Goal: Task Accomplishment & Management: Use online tool/utility

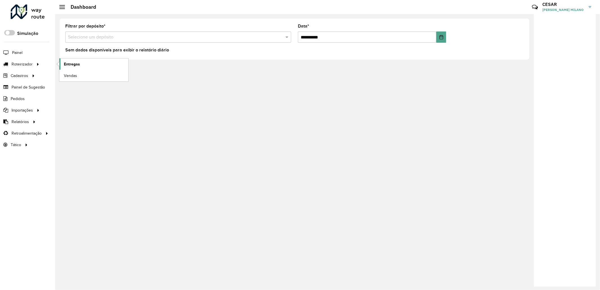
click at [73, 61] on span "Entregas" at bounding box center [72, 64] width 16 height 6
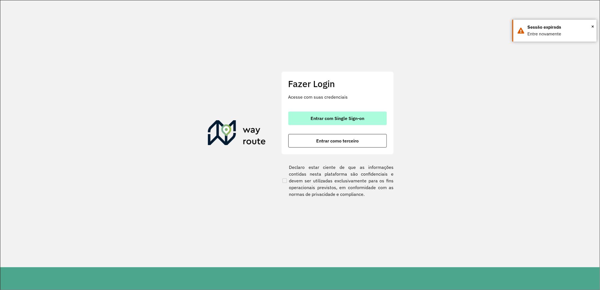
click at [307, 118] on button "Entrar com Single Sign-on" at bounding box center [337, 118] width 98 height 13
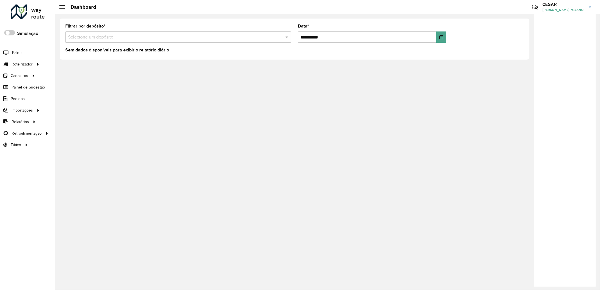
click at [131, 40] on input "text" at bounding box center [172, 37] width 209 height 7
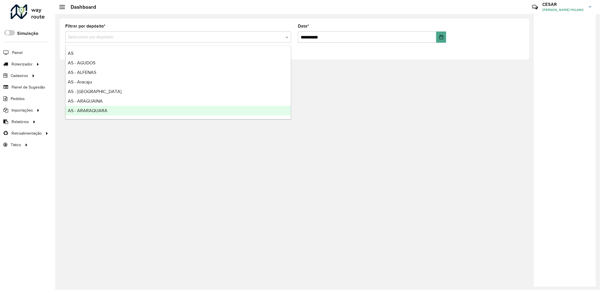
click at [100, 191] on div "**********" at bounding box center [327, 152] width 545 height 276
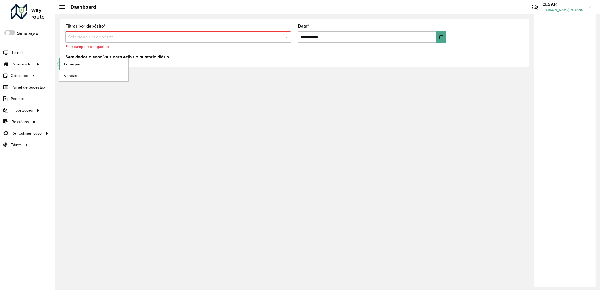
click at [79, 63] on span "Entregas" at bounding box center [72, 64] width 16 height 6
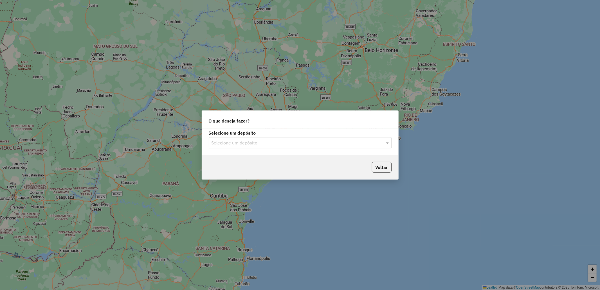
click at [373, 141] on input "text" at bounding box center [294, 143] width 166 height 7
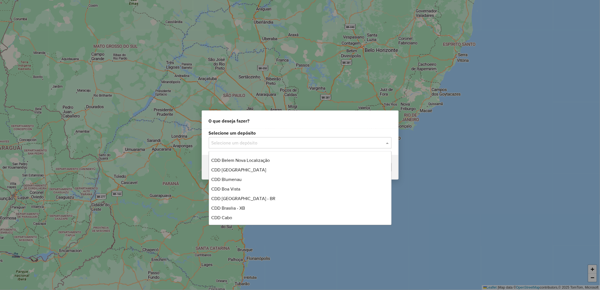
scroll to position [1000, 0]
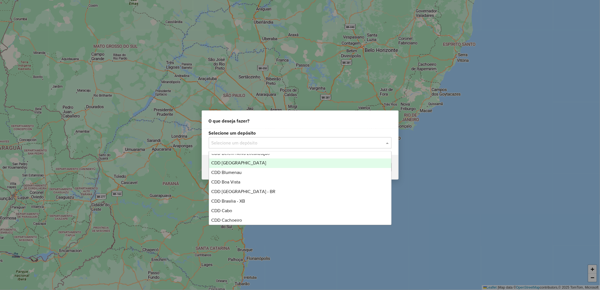
click at [247, 162] on span "CDD [GEOGRAPHIC_DATA]" at bounding box center [238, 163] width 55 height 5
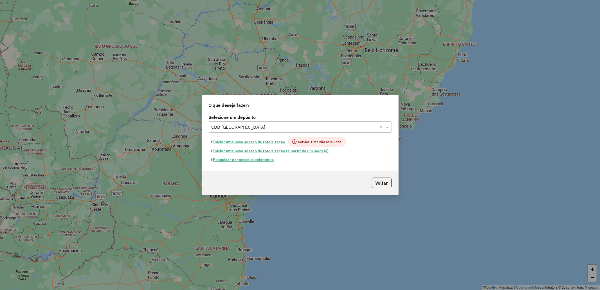
click at [269, 161] on button "Pesquisar por sessões existentes" at bounding box center [243, 160] width 68 height 9
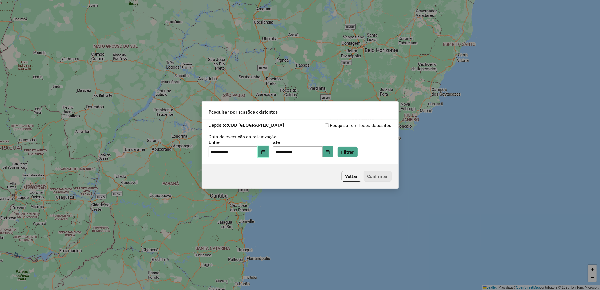
click at [265, 153] on icon "Choose Date" at bounding box center [263, 152] width 4 height 4
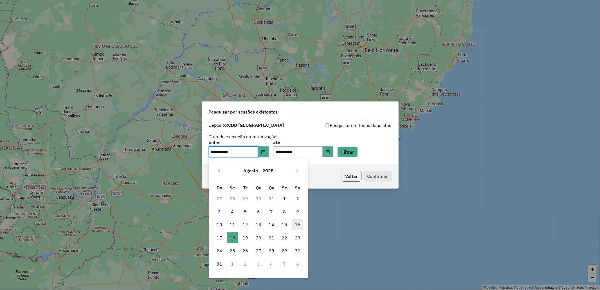
click at [299, 226] on span "16" at bounding box center [297, 224] width 11 height 11
type input "**********"
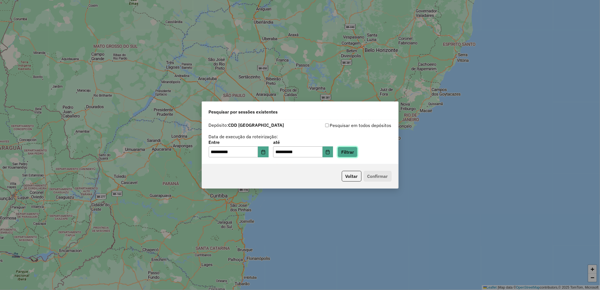
click at [349, 153] on button "Filtrar" at bounding box center [347, 152] width 20 height 11
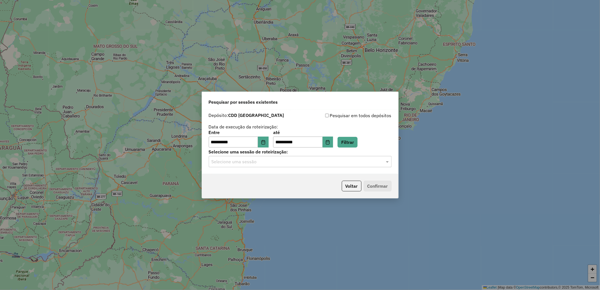
click at [287, 161] on input "text" at bounding box center [294, 162] width 166 height 7
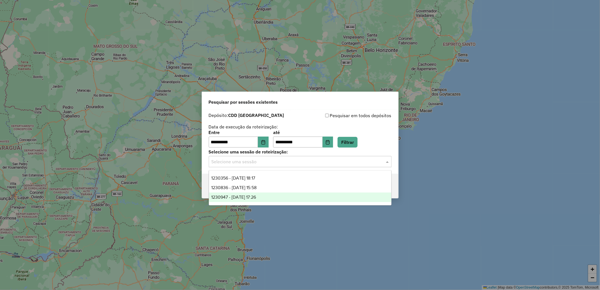
click at [256, 197] on span "1230947 - 18/08/2025 17:26" at bounding box center [233, 197] width 45 height 5
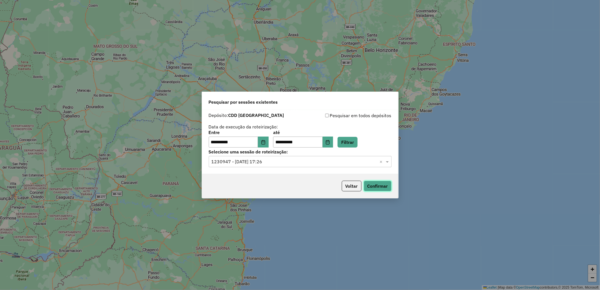
click at [383, 187] on button "Confirmar" at bounding box center [378, 186] width 28 height 11
click at [284, 161] on input "text" at bounding box center [294, 162] width 166 height 7
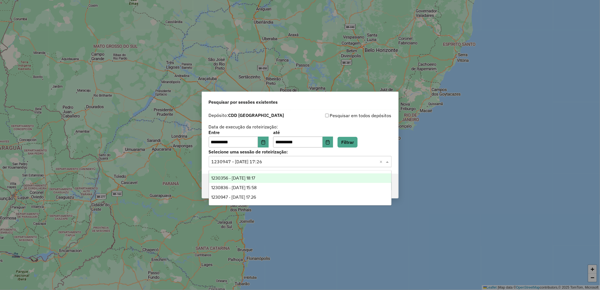
click at [266, 181] on div "1230356 - 16/08/2025 18:17" at bounding box center [300, 178] width 182 height 10
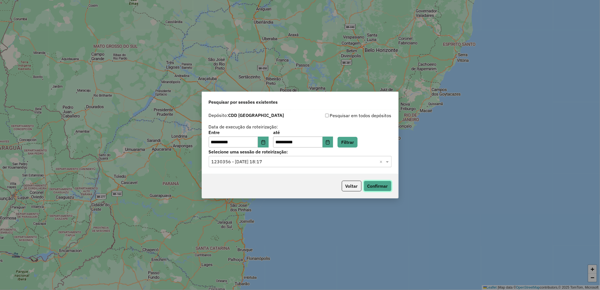
click at [376, 186] on button "Confirmar" at bounding box center [378, 186] width 28 height 11
click at [303, 156] on div "Selecione uma sessão × 1230356 - 16/08/2025 18:17 ×" at bounding box center [300, 161] width 183 height 11
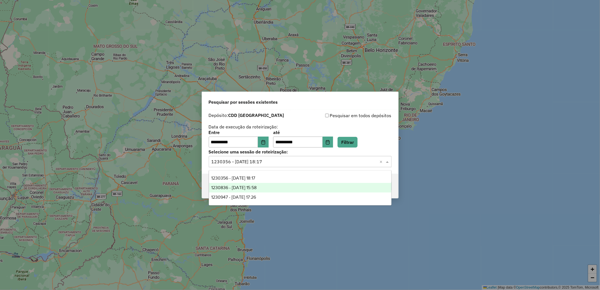
click at [288, 189] on div "1230836 - 18/08/2025 15:58" at bounding box center [300, 188] width 182 height 10
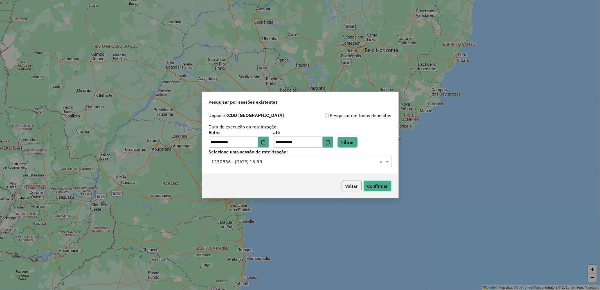
click at [369, 189] on button "Confirmar" at bounding box center [378, 186] width 28 height 11
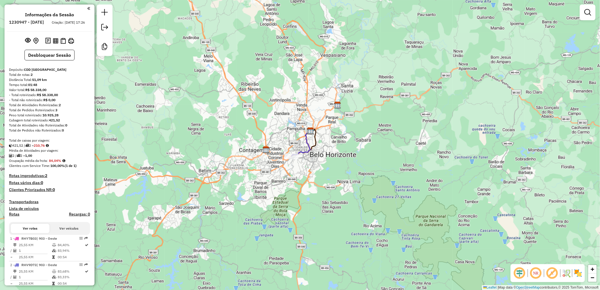
drag, startPoint x: 294, startPoint y: 165, endPoint x: 292, endPoint y: 183, distance: 18.7
click at [292, 183] on div "Janela de atendimento Grade de atendimento Capacidade Transportadoras Veículos …" at bounding box center [300, 145] width 600 height 290
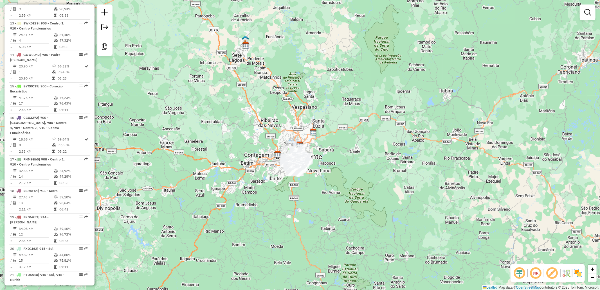
scroll to position [647, 0]
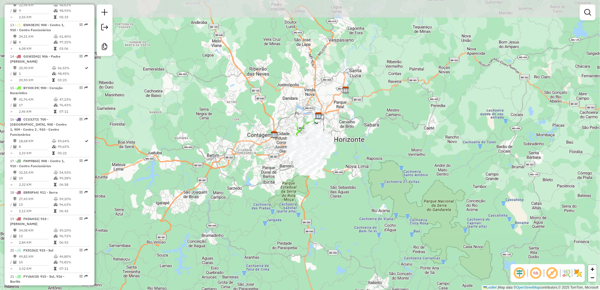
drag, startPoint x: 303, startPoint y: 157, endPoint x: 245, endPoint y: 199, distance: 70.9
click at [245, 199] on div "Janela de atendimento Grade de atendimento Capacidade Transportadoras Veículos …" at bounding box center [300, 145] width 600 height 290
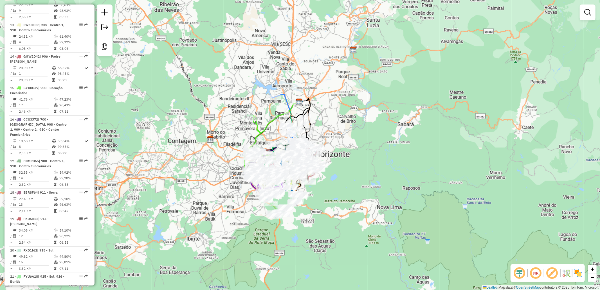
drag, startPoint x: 245, startPoint y: 187, endPoint x: 224, endPoint y: 217, distance: 37.4
click at [224, 217] on div "Janela de atendimento Grade de atendimento Capacidade Transportadoras Veículos …" at bounding box center [300, 145] width 600 height 290
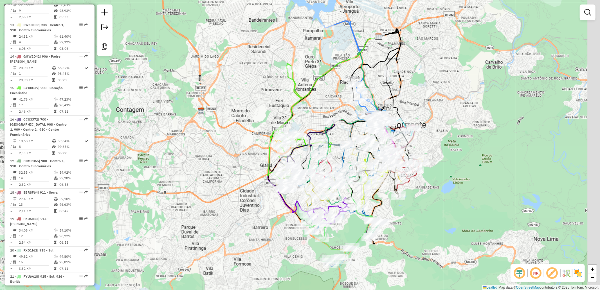
drag, startPoint x: 239, startPoint y: 215, endPoint x: 172, endPoint y: 190, distance: 72.1
click at [172, 190] on div "Janela de atendimento Grade de atendimento Capacidade Transportadoras Veículos …" at bounding box center [300, 145] width 600 height 290
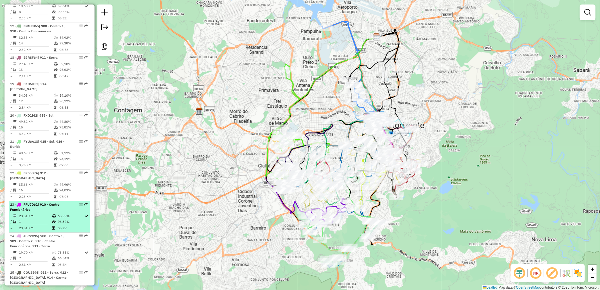
scroll to position [803, 0]
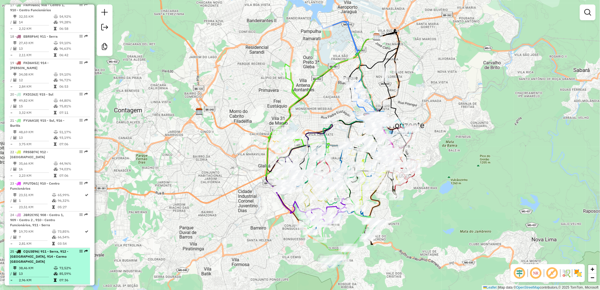
drag, startPoint x: 56, startPoint y: 242, endPoint x: 67, endPoint y: 242, distance: 11.2
click at [57, 278] on td at bounding box center [56, 281] width 6 height 6
select select "**********"
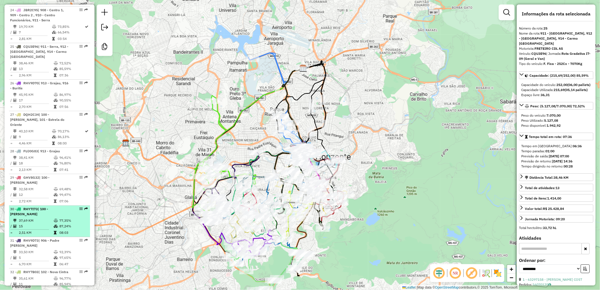
scroll to position [1022, 0]
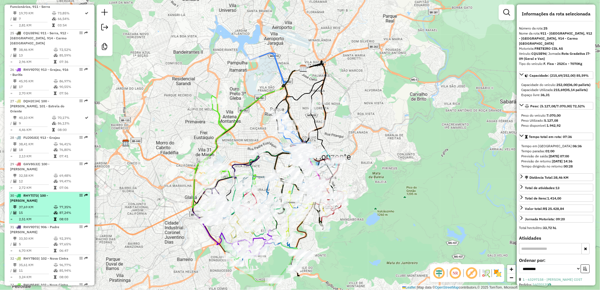
click at [59, 217] on td "08:03" at bounding box center [73, 220] width 28 height 6
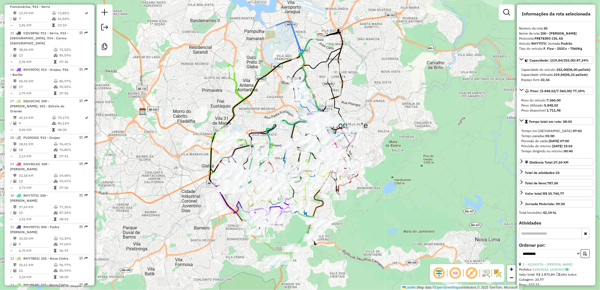
drag, startPoint x: 163, startPoint y: 146, endPoint x: 138, endPoint y: 109, distance: 44.8
click at [138, 109] on div "Janela de atendimento Grade de atendimento Capacidade Transportadoras Veículos …" at bounding box center [300, 145] width 600 height 290
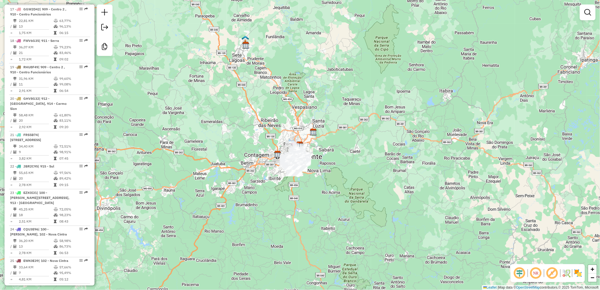
scroll to position [781, 0]
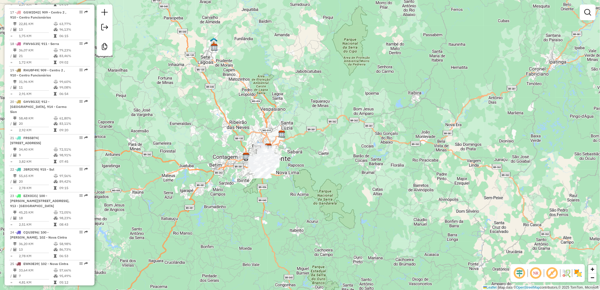
drag, startPoint x: 237, startPoint y: 151, endPoint x: 188, endPoint y: 155, distance: 48.8
click at [188, 155] on div "Janela de atendimento Grade de atendimento Capacidade Transportadoras Veículos …" at bounding box center [300, 145] width 600 height 290
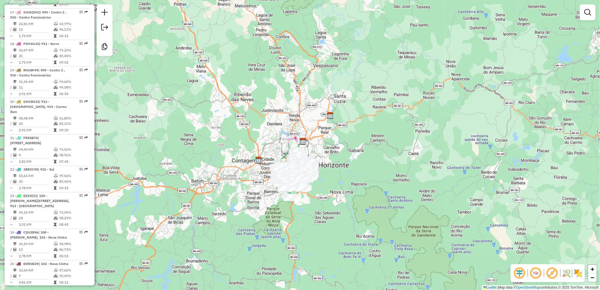
drag, startPoint x: 227, startPoint y: 169, endPoint x: 171, endPoint y: 199, distance: 63.6
click at [171, 198] on div "Janela de atendimento Grade de atendimento Capacidade Transportadoras Veículos …" at bounding box center [300, 145] width 600 height 290
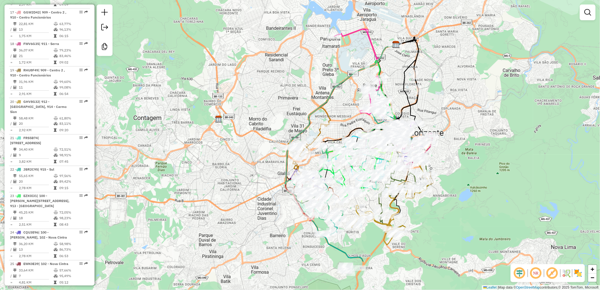
drag, startPoint x: 187, startPoint y: 159, endPoint x: 171, endPoint y: 130, distance: 33.0
click at [171, 130] on div "Janela de atendimento Grade de atendimento Capacidade Transportadoras Veículos …" at bounding box center [300, 145] width 600 height 290
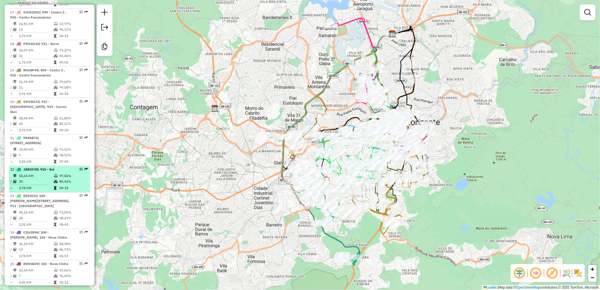
click at [71, 173] on td "97,56%" at bounding box center [73, 176] width 28 height 6
select select "**********"
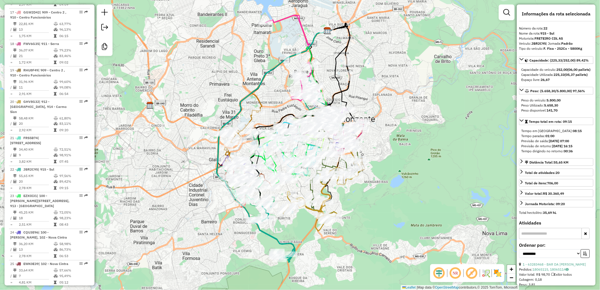
drag, startPoint x: 178, startPoint y: 197, endPoint x: 164, endPoint y: 195, distance: 14.2
click at [164, 195] on div "Janela de atendimento Grade de atendimento Capacidade Transportadoras Veículos …" at bounding box center [300, 145] width 600 height 290
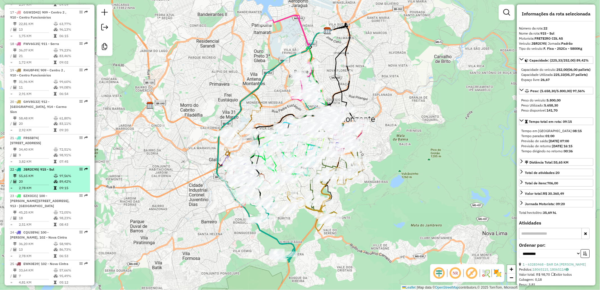
click at [59, 179] on td "89,42%" at bounding box center [73, 182] width 28 height 6
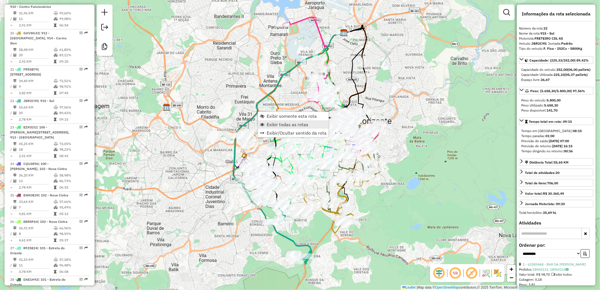
scroll to position [917, 0]
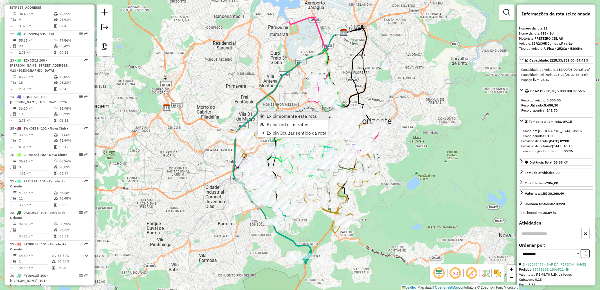
click at [285, 117] on span "Exibir somente esta rota" at bounding box center [292, 116] width 50 height 4
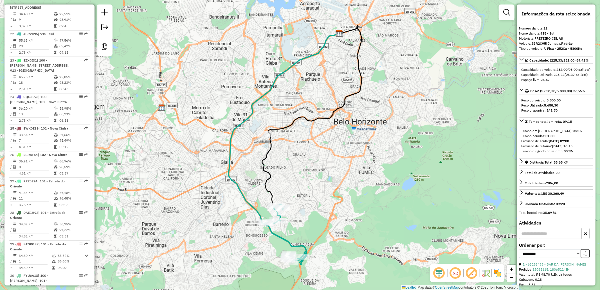
drag, startPoint x: 194, startPoint y: 170, endPoint x: 178, endPoint y: 164, distance: 17.8
click at [193, 170] on div "Janela de atendimento Grade de atendimento Capacidade Transportadoras Veículos …" at bounding box center [300, 145] width 600 height 290
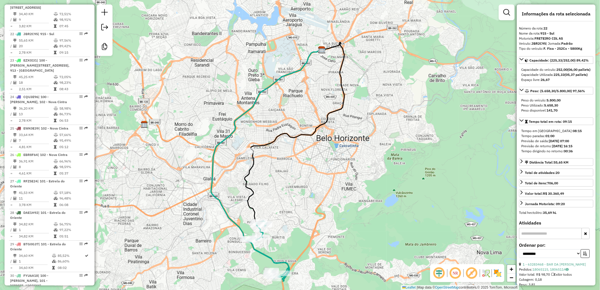
drag, startPoint x: 178, startPoint y: 164, endPoint x: 162, endPoint y: 181, distance: 22.9
click at [162, 181] on div "Janela de atendimento Grade de atendimento Capacidade Transportadoras Veículos …" at bounding box center [300, 145] width 600 height 290
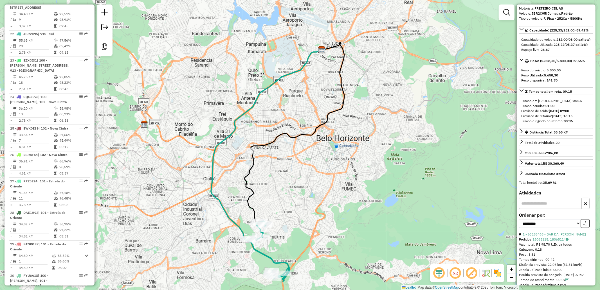
scroll to position [0, 0]
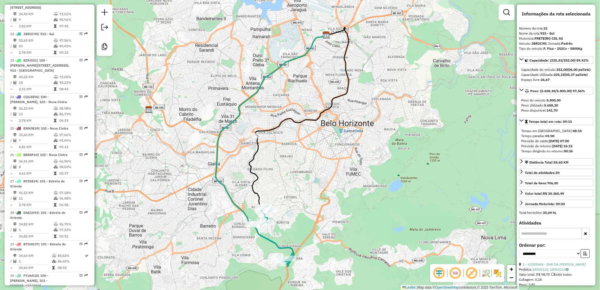
drag, startPoint x: 388, startPoint y: 174, endPoint x: 390, endPoint y: 157, distance: 16.4
click at [390, 157] on div "Janela de atendimento Grade de atendimento Capacidade Transportadoras Veículos …" at bounding box center [300, 145] width 600 height 290
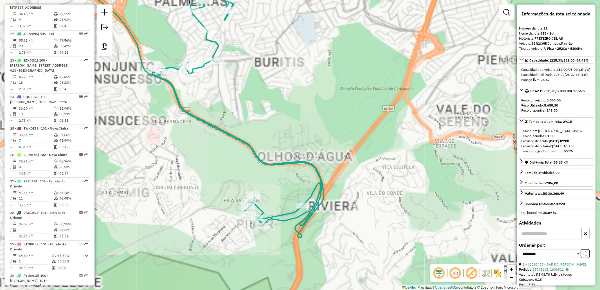
drag, startPoint x: 232, startPoint y: 192, endPoint x: 229, endPoint y: 188, distance: 5.1
click at [229, 188] on div "Janela de atendimento Grade de atendimento Capacidade Transportadoras Veículos …" at bounding box center [300, 145] width 600 height 290
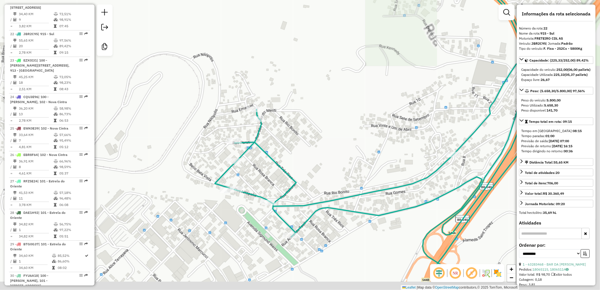
drag, startPoint x: 236, startPoint y: 199, endPoint x: 193, endPoint y: 151, distance: 64.3
click at [193, 151] on div "Janela de atendimento Grade de atendimento Capacidade Transportadoras Veículos …" at bounding box center [300, 145] width 600 height 290
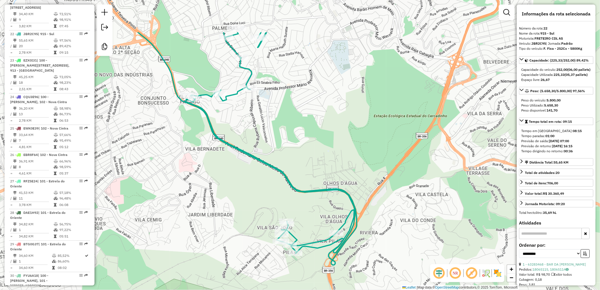
drag, startPoint x: 241, startPoint y: 190, endPoint x: 251, endPoint y: 228, distance: 39.1
click at [251, 228] on div "Janela de atendimento Grade de atendimento Capacidade Transportadoras Veículos …" at bounding box center [300, 145] width 600 height 290
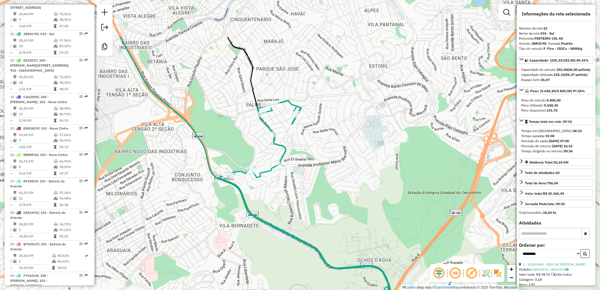
drag, startPoint x: 225, startPoint y: 120, endPoint x: 256, endPoint y: 186, distance: 72.2
click at [256, 186] on div "Janela de atendimento Grade de atendimento Capacidade Transportadoras Veículos …" at bounding box center [300, 145] width 600 height 290
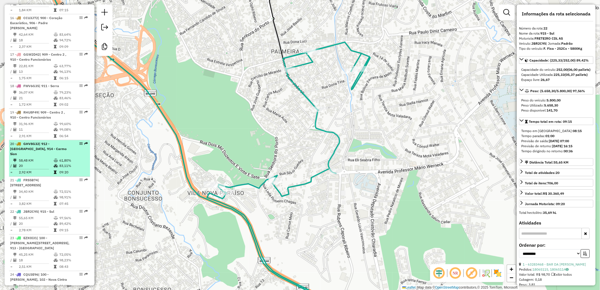
scroll to position [750, 0]
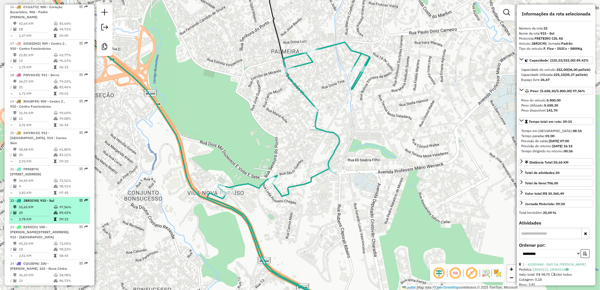
click at [67, 205] on td "97,56%" at bounding box center [73, 208] width 28 height 6
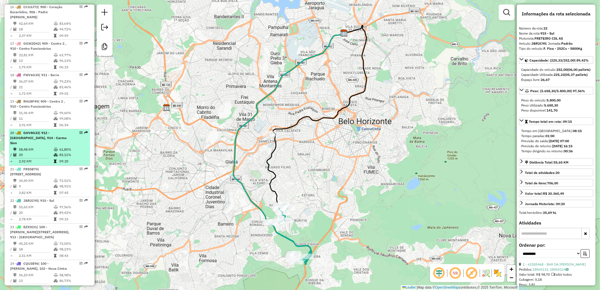
click at [64, 147] on td "61,80%" at bounding box center [73, 150] width 28 height 6
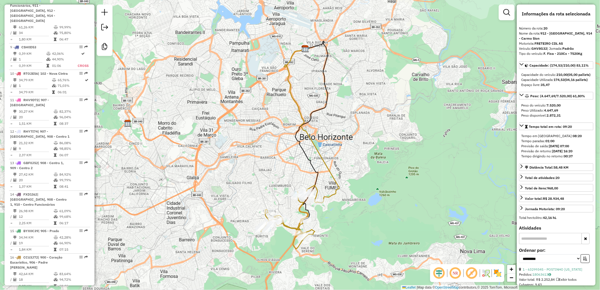
scroll to position [468, 0]
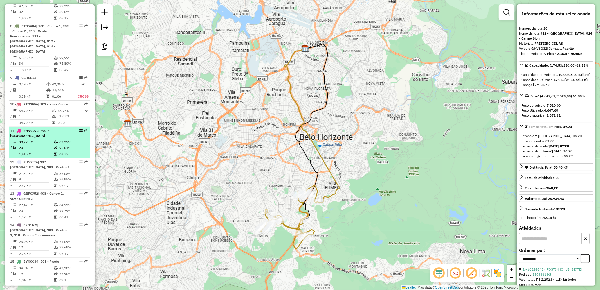
click at [61, 145] on td "96,04%" at bounding box center [73, 148] width 28 height 6
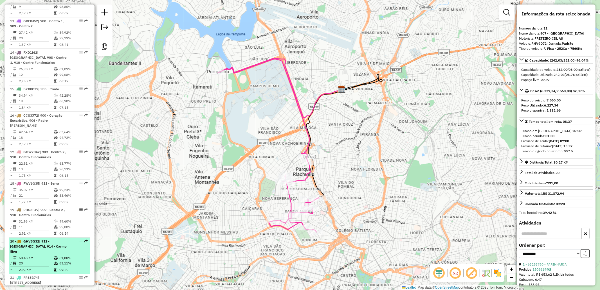
scroll to position [656, 0]
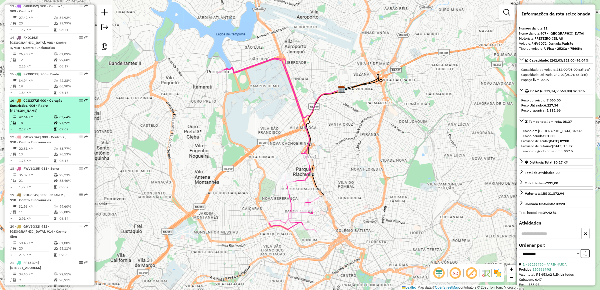
click at [62, 114] on table "42,64 KM 83,64% / 18 94,72% = 2,37 KM 09:09" at bounding box center [49, 123] width 79 height 18
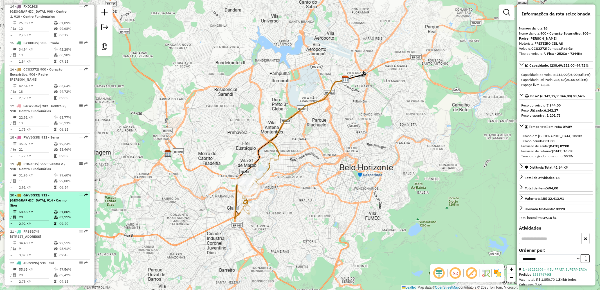
scroll to position [718, 0]
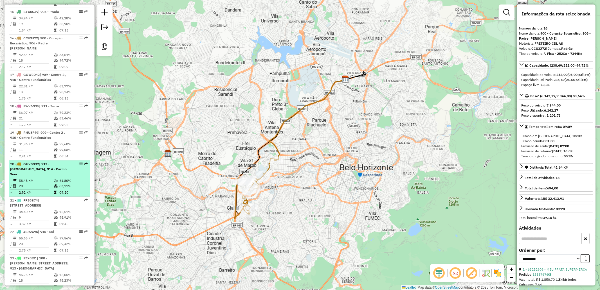
click at [55, 190] on td at bounding box center [56, 193] width 6 height 6
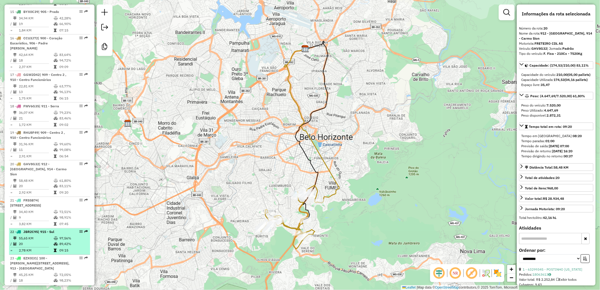
click at [62, 230] on div "22 - JBR2C95 | 915 - Sul" at bounding box center [40, 232] width 60 height 5
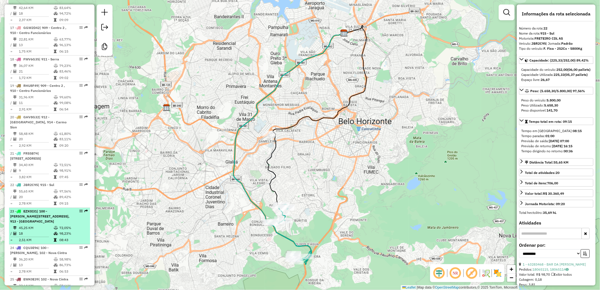
scroll to position [750, 0]
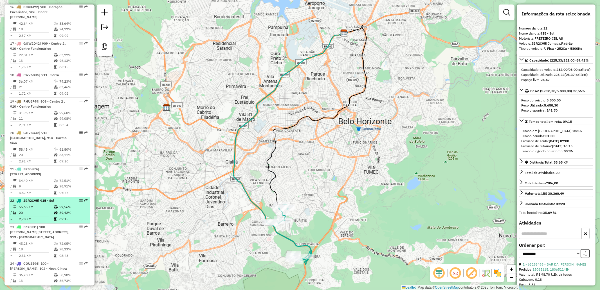
click at [54, 211] on icon at bounding box center [56, 212] width 4 height 3
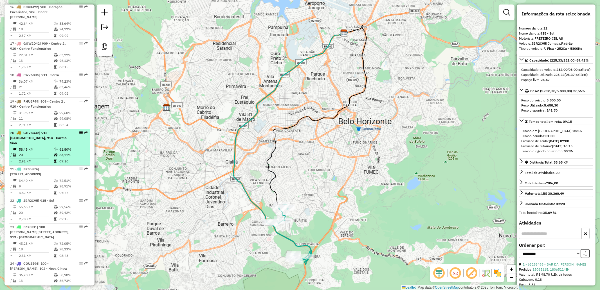
click at [49, 152] on td "20" at bounding box center [36, 155] width 35 height 6
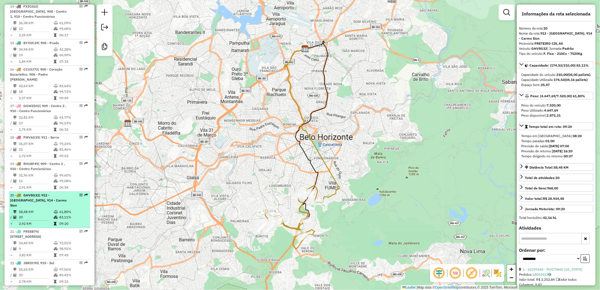
scroll to position [656, 0]
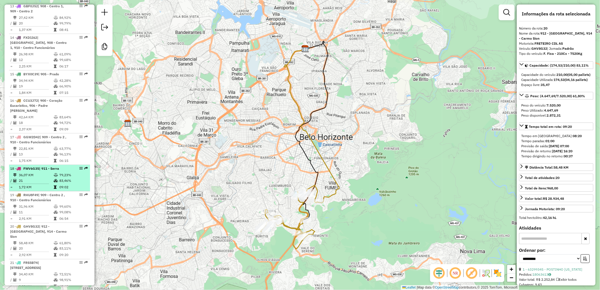
click at [46, 172] on td "36,07 KM" at bounding box center [36, 175] width 35 height 6
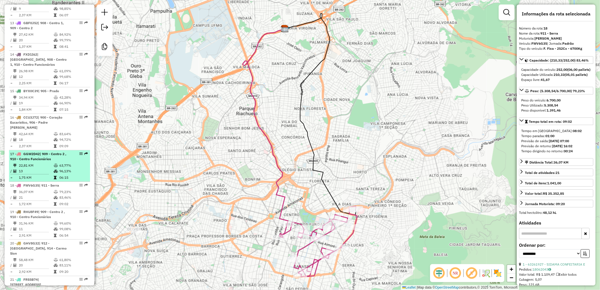
scroll to position [625, 0]
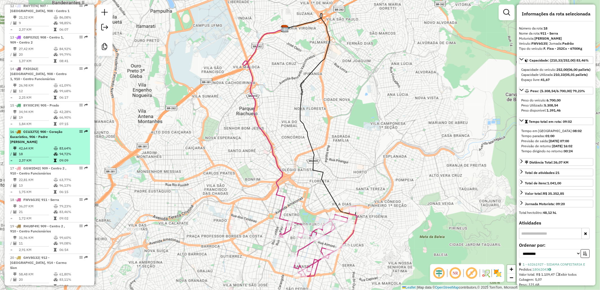
click at [54, 152] on icon at bounding box center [56, 153] width 4 height 3
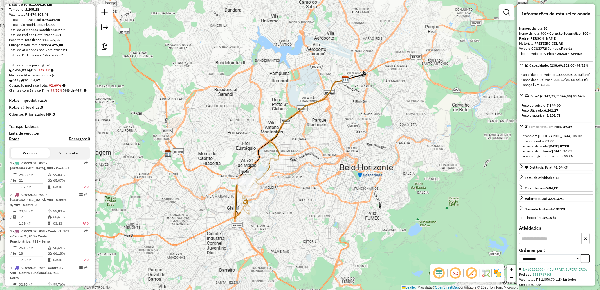
scroll to position [0, 0]
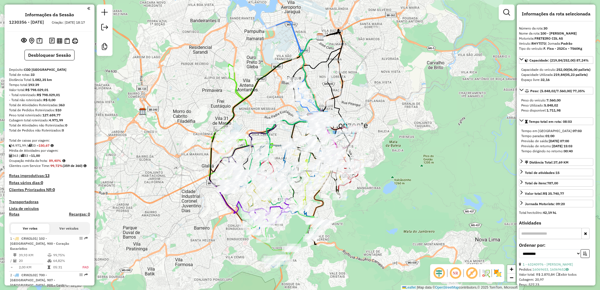
select select "**********"
